Goal: Connect with others: Connect with others

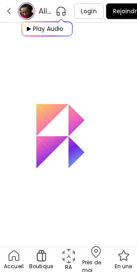
scroll to position [0, 0]
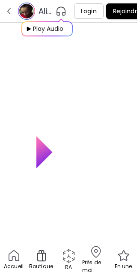
scroll to position [0, 0]
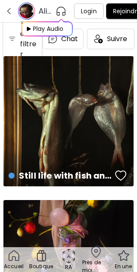
click at [120, 35] on span "Suivre" at bounding box center [117, 39] width 20 height 9
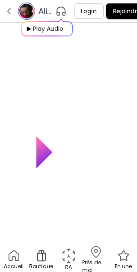
scroll to position [0, 0]
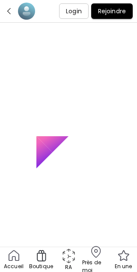
scroll to position [0, 0]
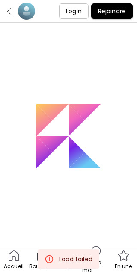
scroll to position [0, 0]
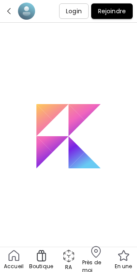
scroll to position [0, 0]
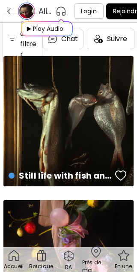
click at [12, 14] on img "button" at bounding box center [9, 11] width 8 height 8
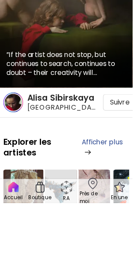
scroll to position [62, 0]
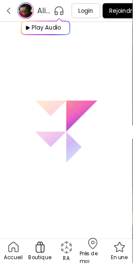
scroll to position [31, 0]
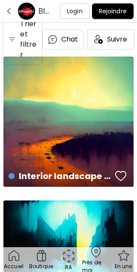
scroll to position [31, 0]
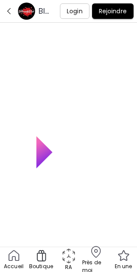
scroll to position [32, 0]
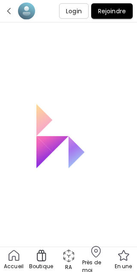
scroll to position [33, 0]
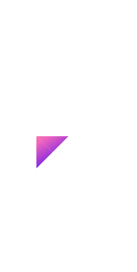
scroll to position [73, 0]
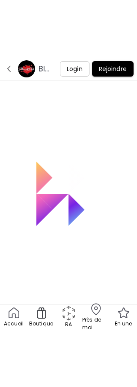
scroll to position [15, 0]
